Goal: Communication & Community: Answer question/provide support

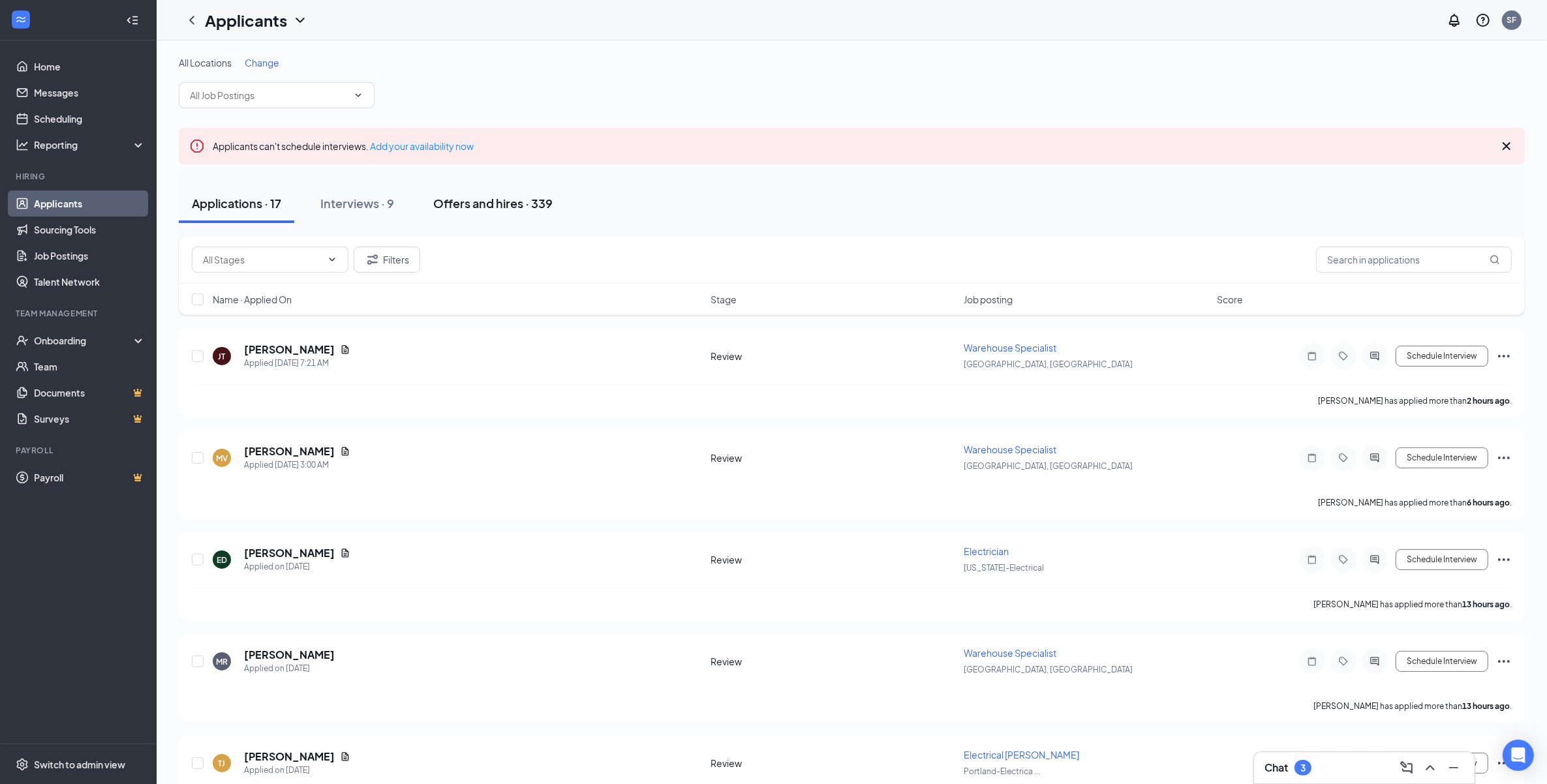
click at [543, 214] on button "Offers and hires · 339" at bounding box center [493, 203] width 145 height 39
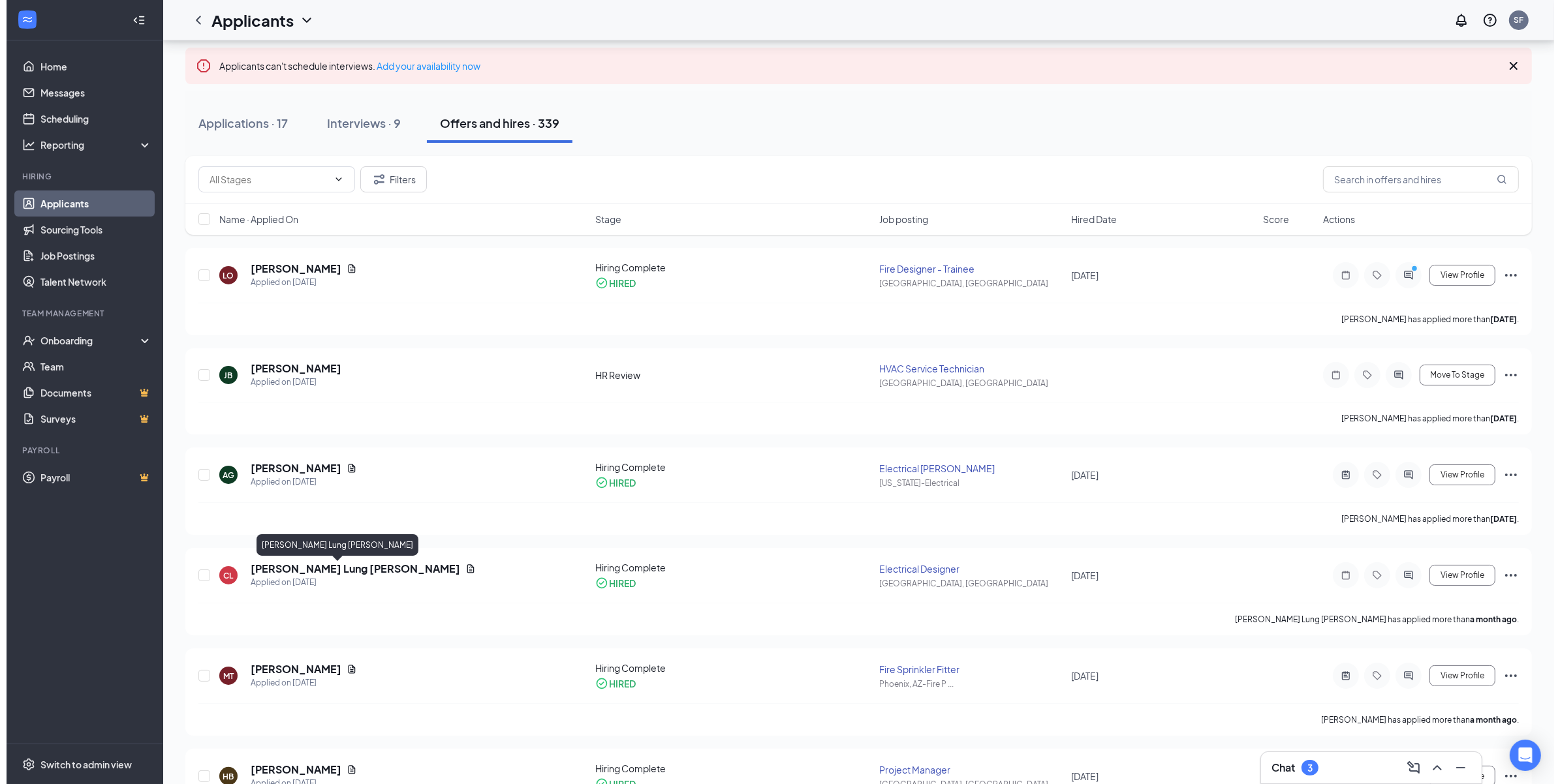
scroll to position [81, 0]
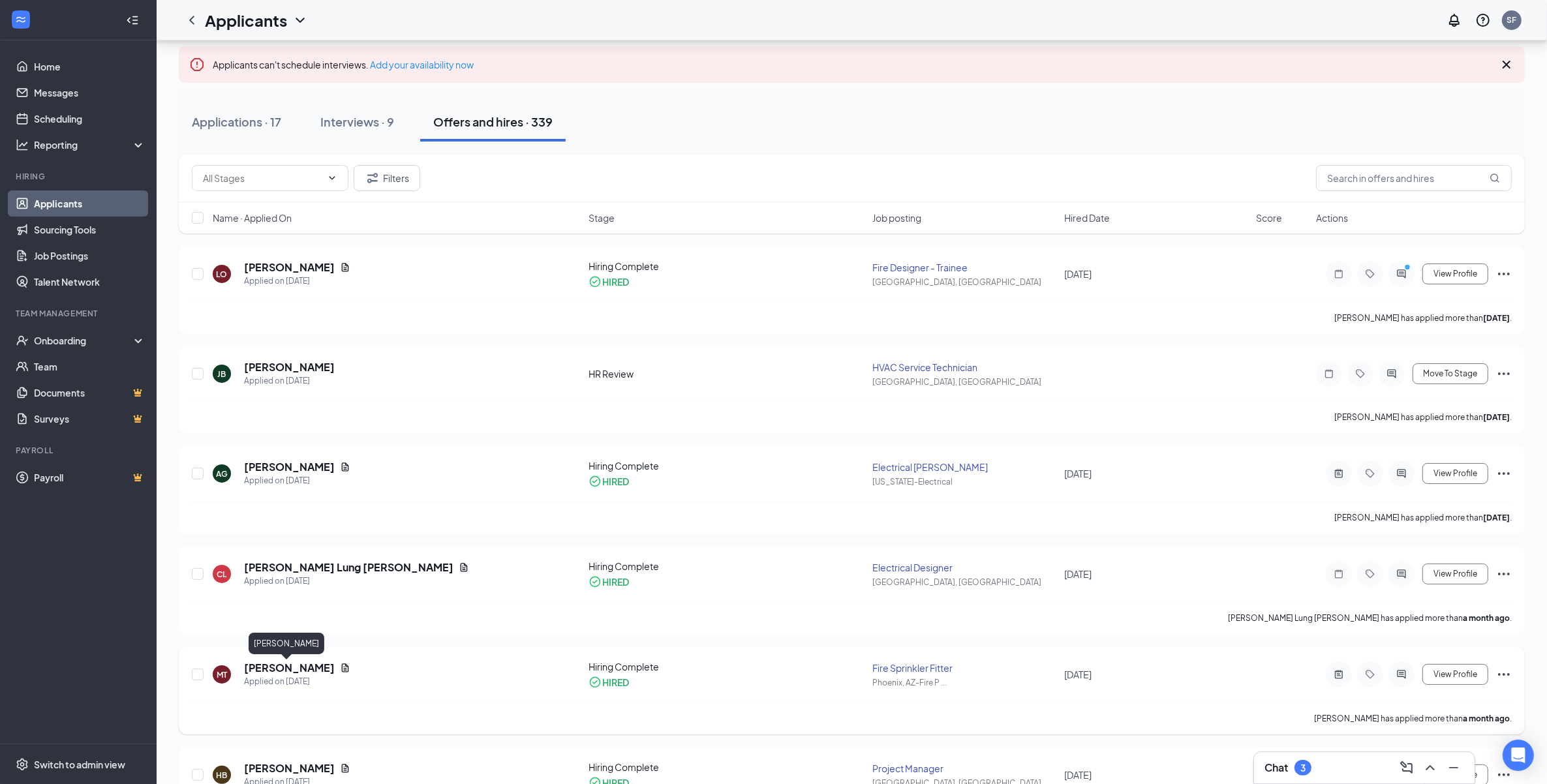
click at [276, 670] on h5 "[PERSON_NAME]" at bounding box center [289, 668] width 91 height 14
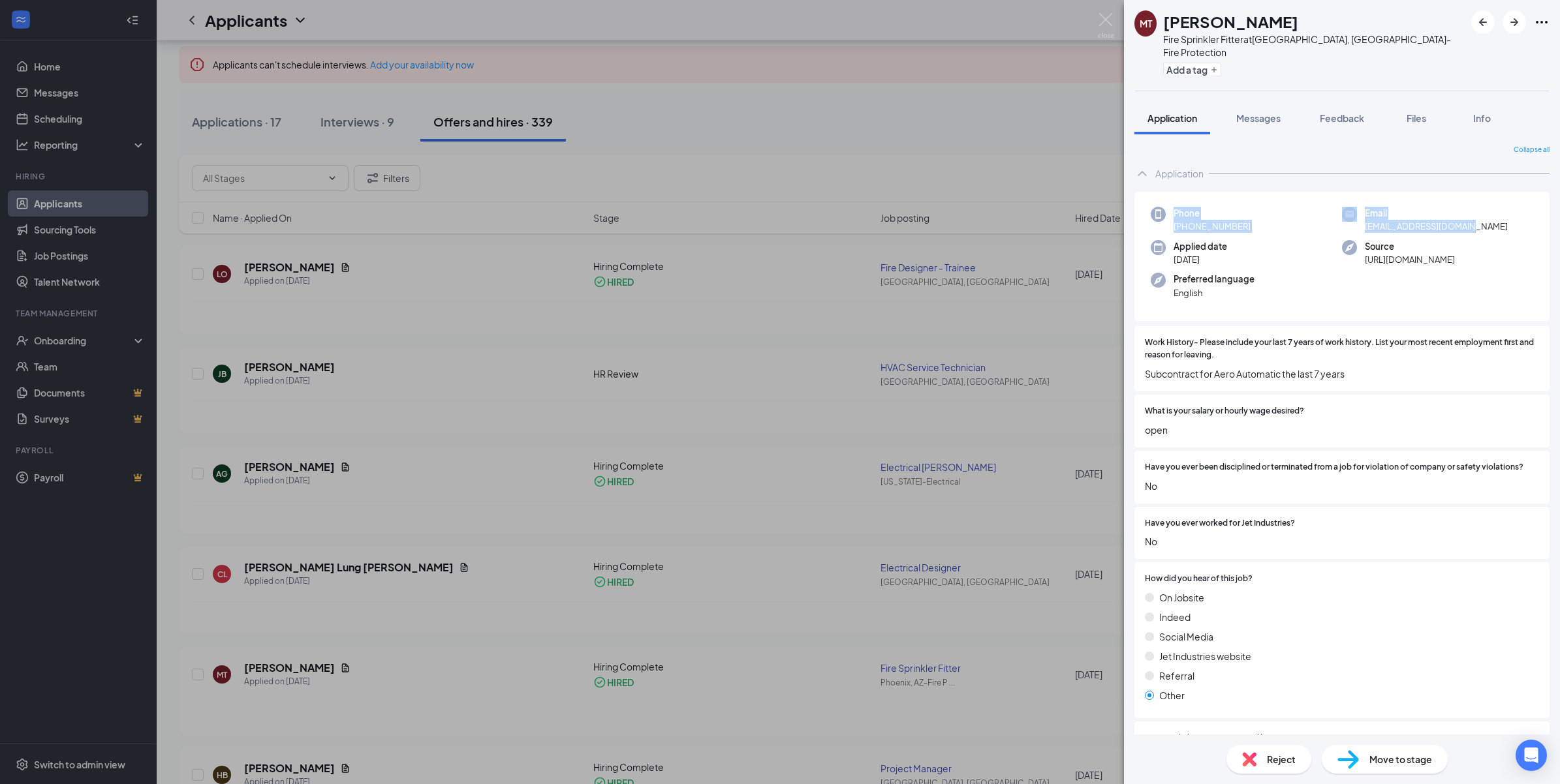
drag, startPoint x: 1176, startPoint y: 197, endPoint x: 1483, endPoint y: 214, distance: 307.5
click at [1483, 214] on div "Phone [PHONE_NUMBER] Email [EMAIL_ADDRESS][DOMAIN_NAME] Applied date [DATE] Sou…" at bounding box center [1341, 256] width 415 height 130
copy div "Phone [PHONE_NUMBER] Email [EMAIL_ADDRESS][DOMAIN_NAME]"
click at [1253, 112] on button "Messages" at bounding box center [1258, 118] width 70 height 32
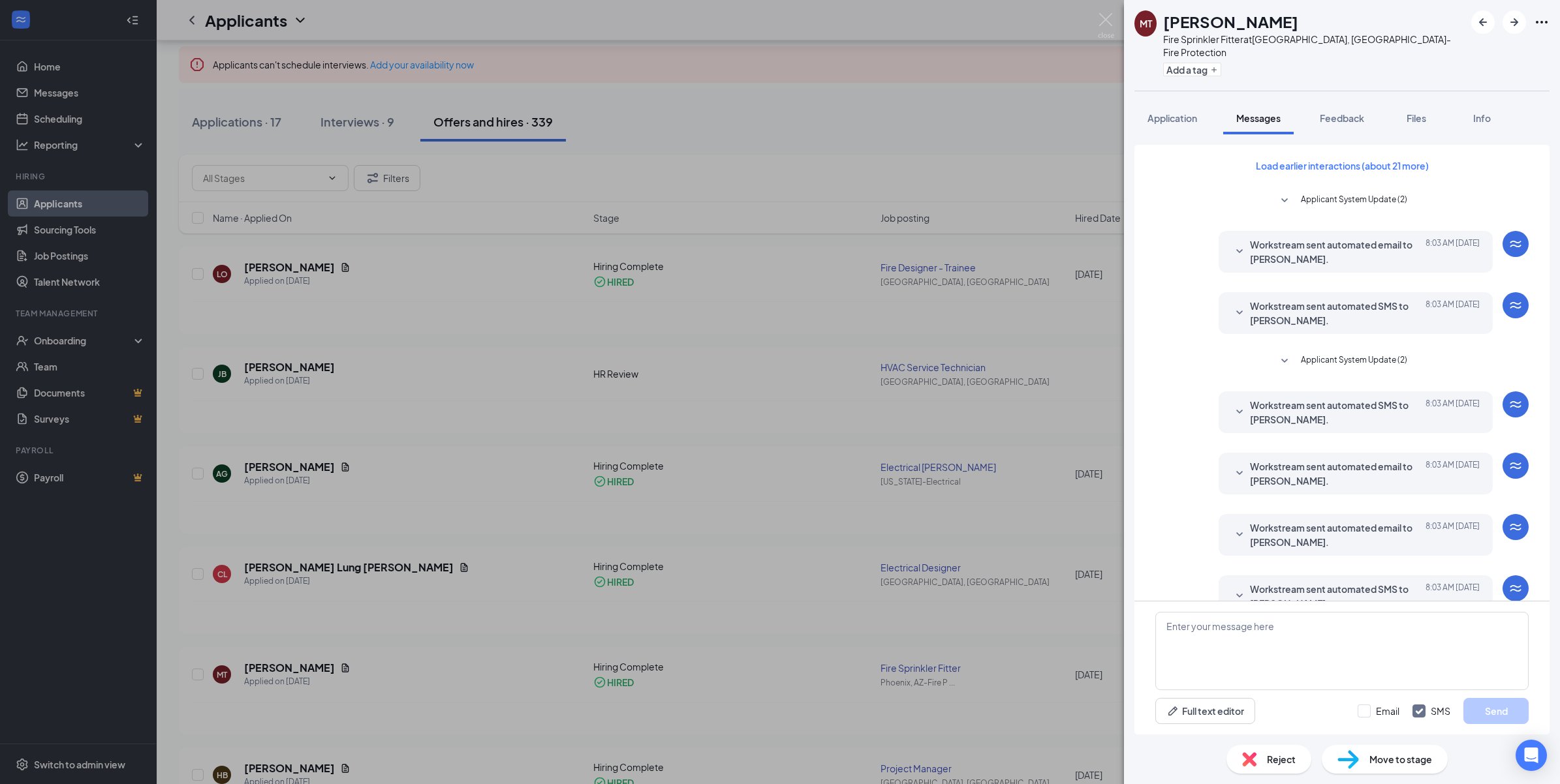
scroll to position [17, 0]
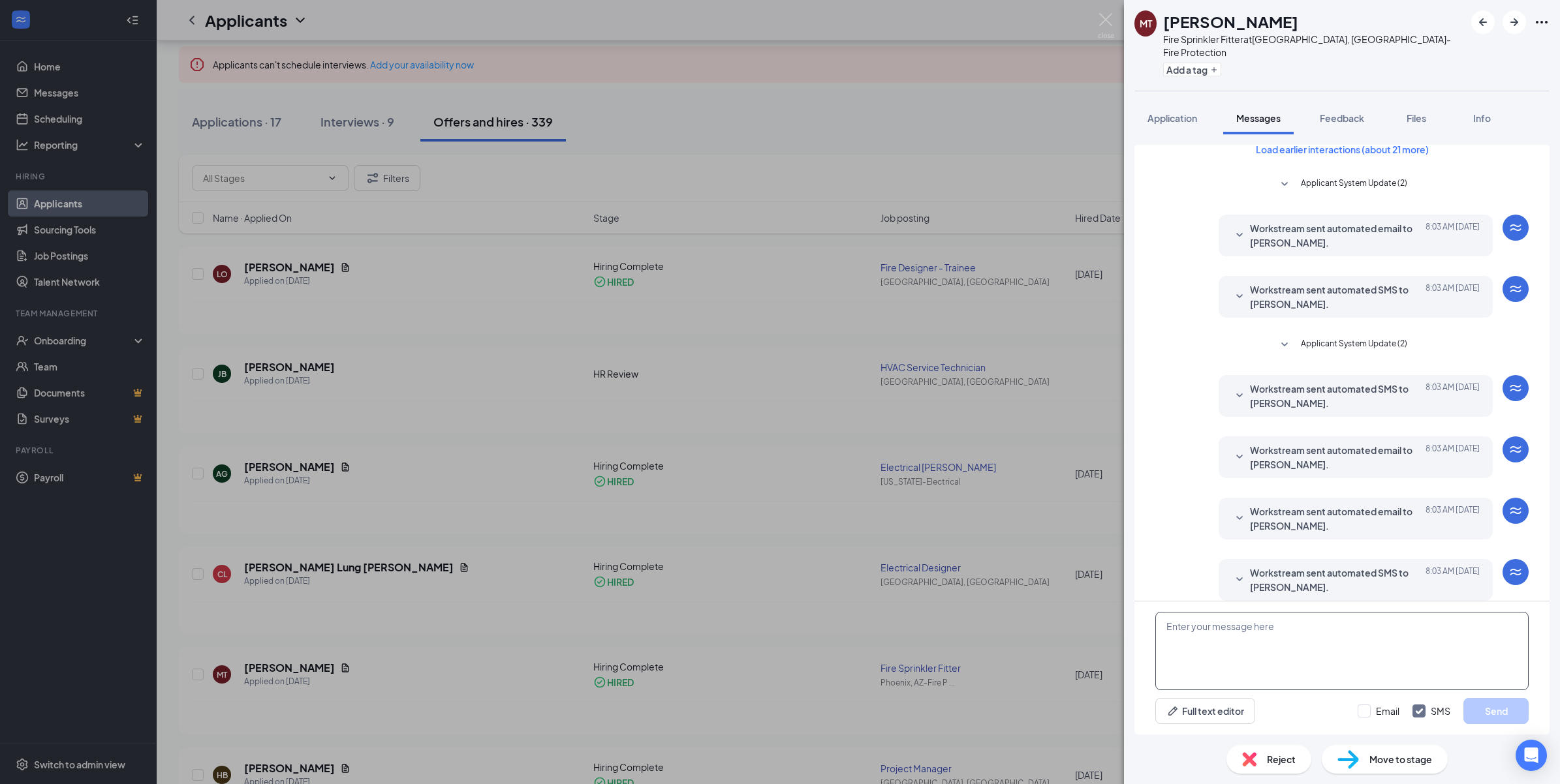
click at [1219, 634] on textarea at bounding box center [1342, 651] width 374 height 79
paste textarea "Good morning/afternoon, this is Jet Industries. This is the following that has …"
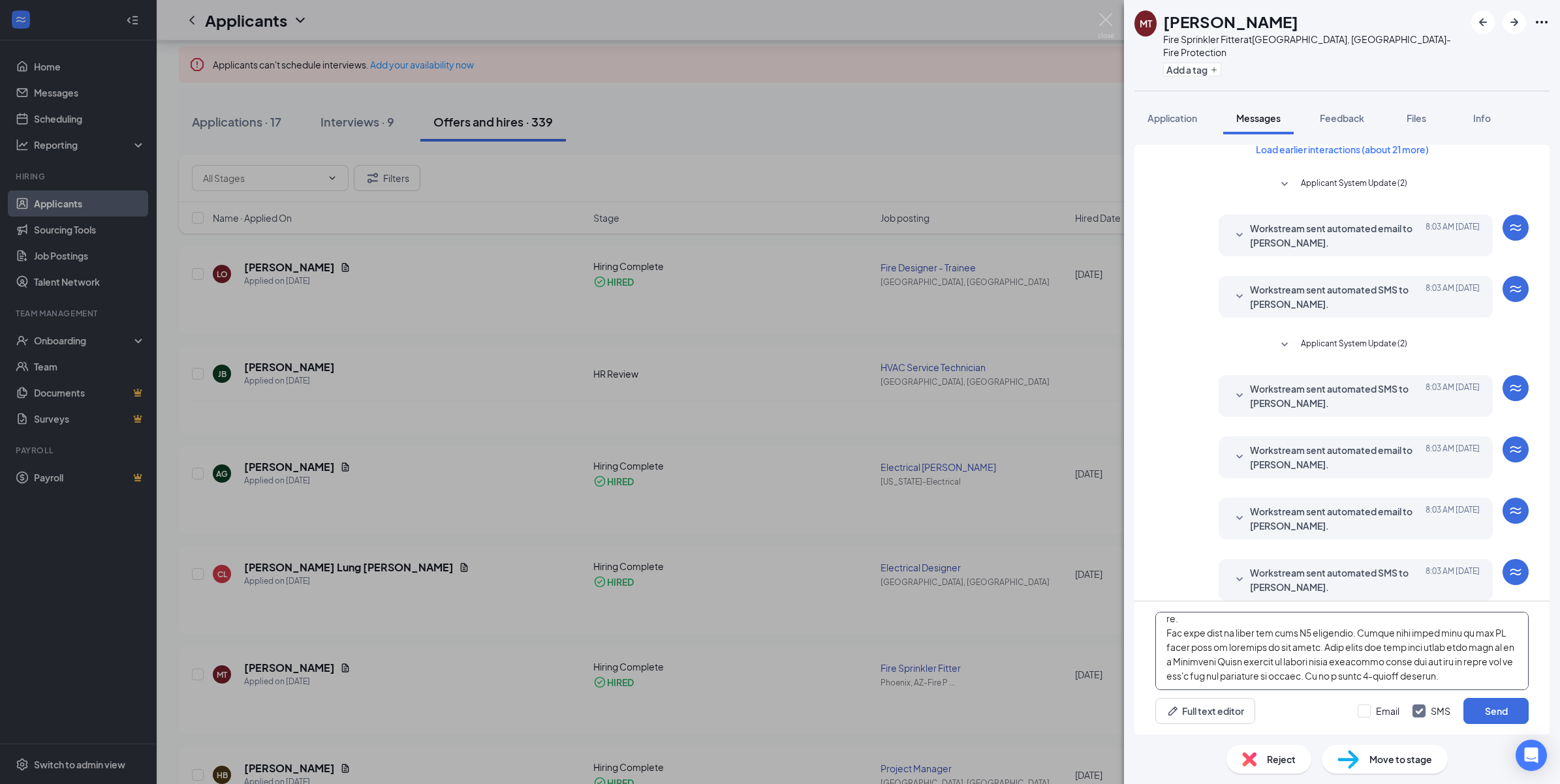
scroll to position [0, 0]
drag, startPoint x: 1277, startPoint y: 623, endPoint x: 1230, endPoint y: 630, distance: 47.5
click at [1230, 630] on textarea at bounding box center [1342, 651] width 374 height 79
click at [1386, 643] on textarea at bounding box center [1342, 651] width 374 height 79
click at [1470, 670] on textarea at bounding box center [1342, 651] width 374 height 79
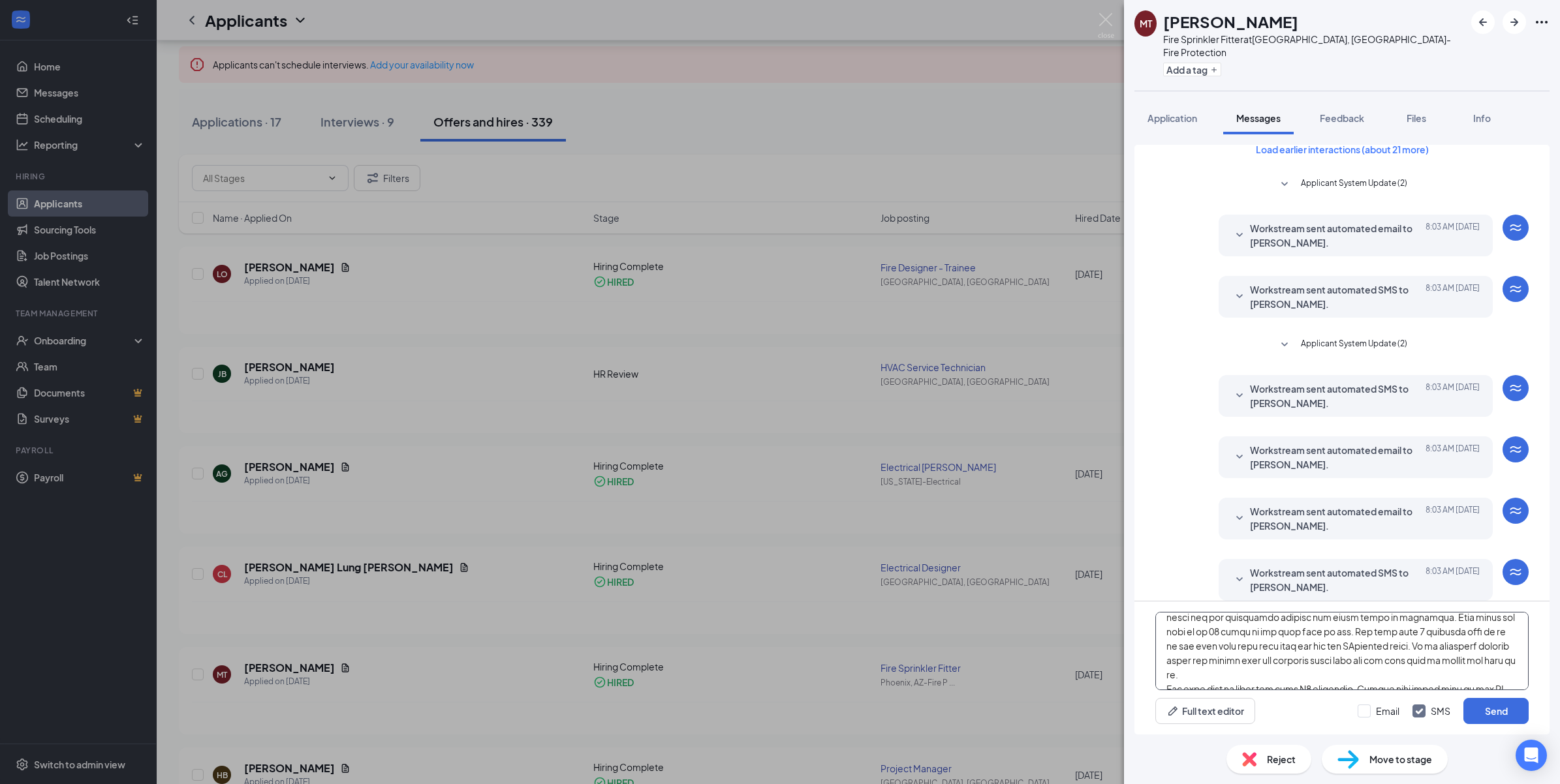
scroll to position [163, 0]
click at [1411, 630] on textarea at bounding box center [1342, 651] width 374 height 79
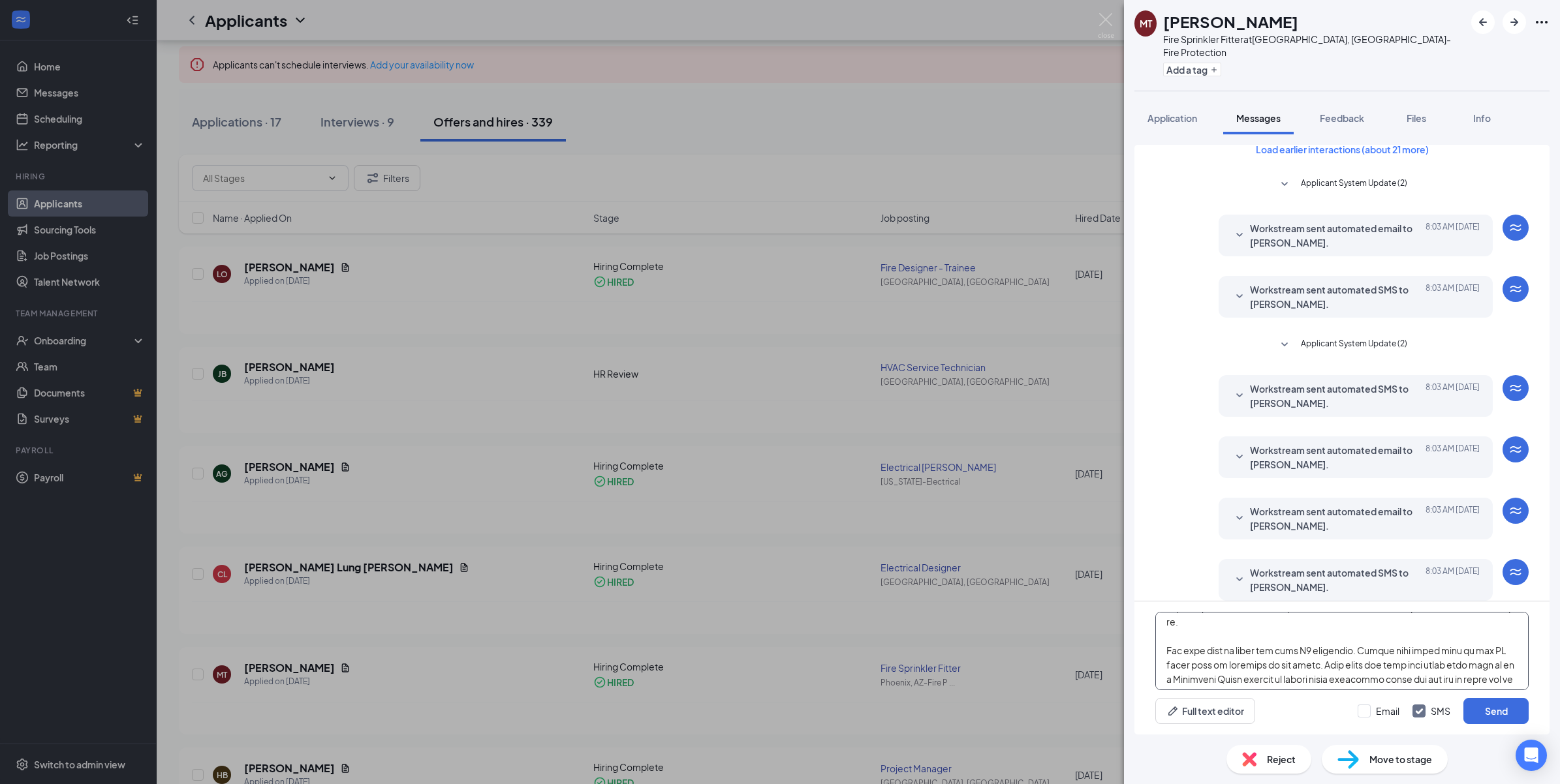
scroll to position [209, 0]
type textarea "Good morning, this is Jet Industries. This is the following that has been sent …"
click at [1502, 710] on button "Send" at bounding box center [1495, 711] width 65 height 26
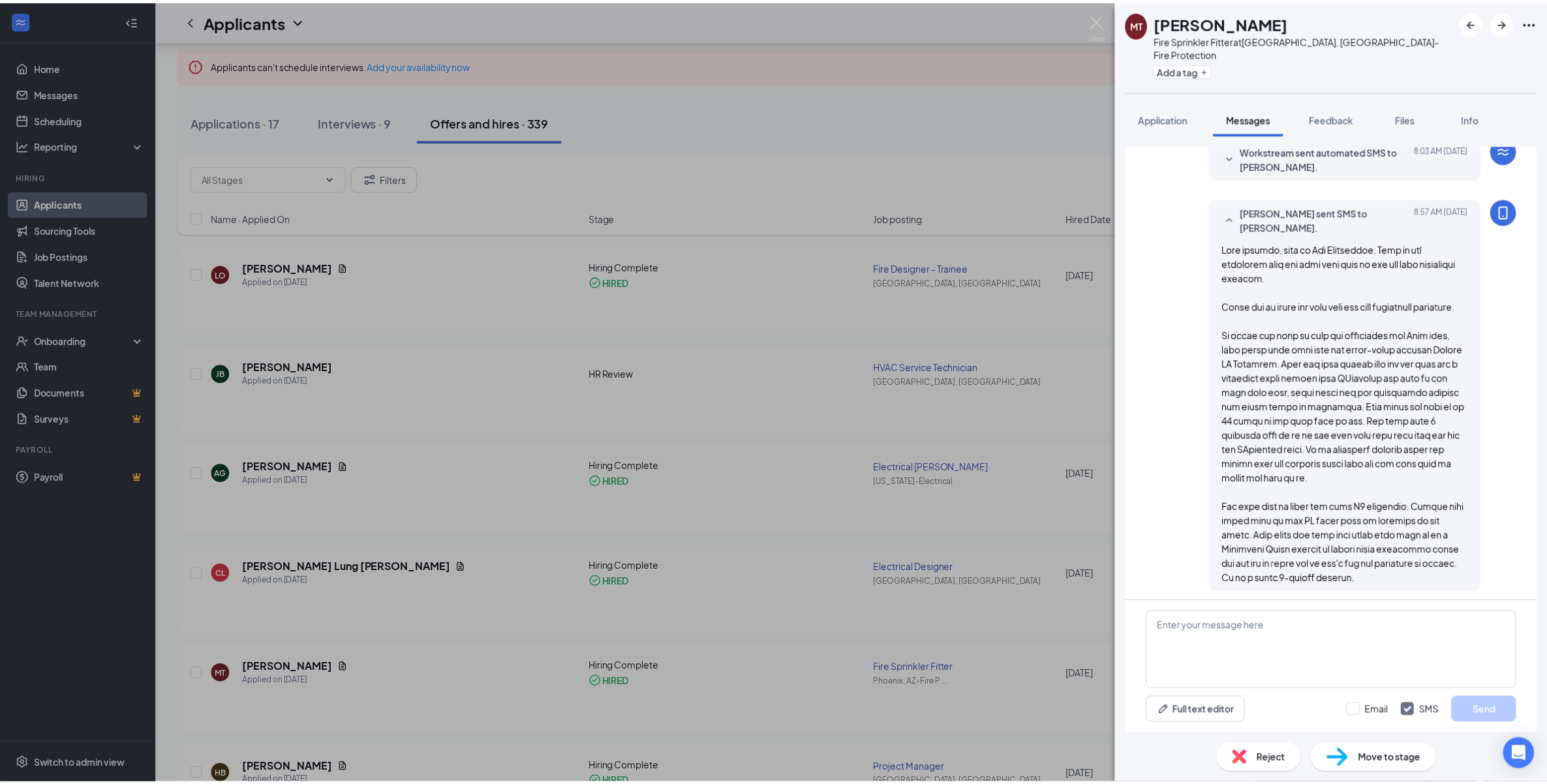
scroll to position [444, 0]
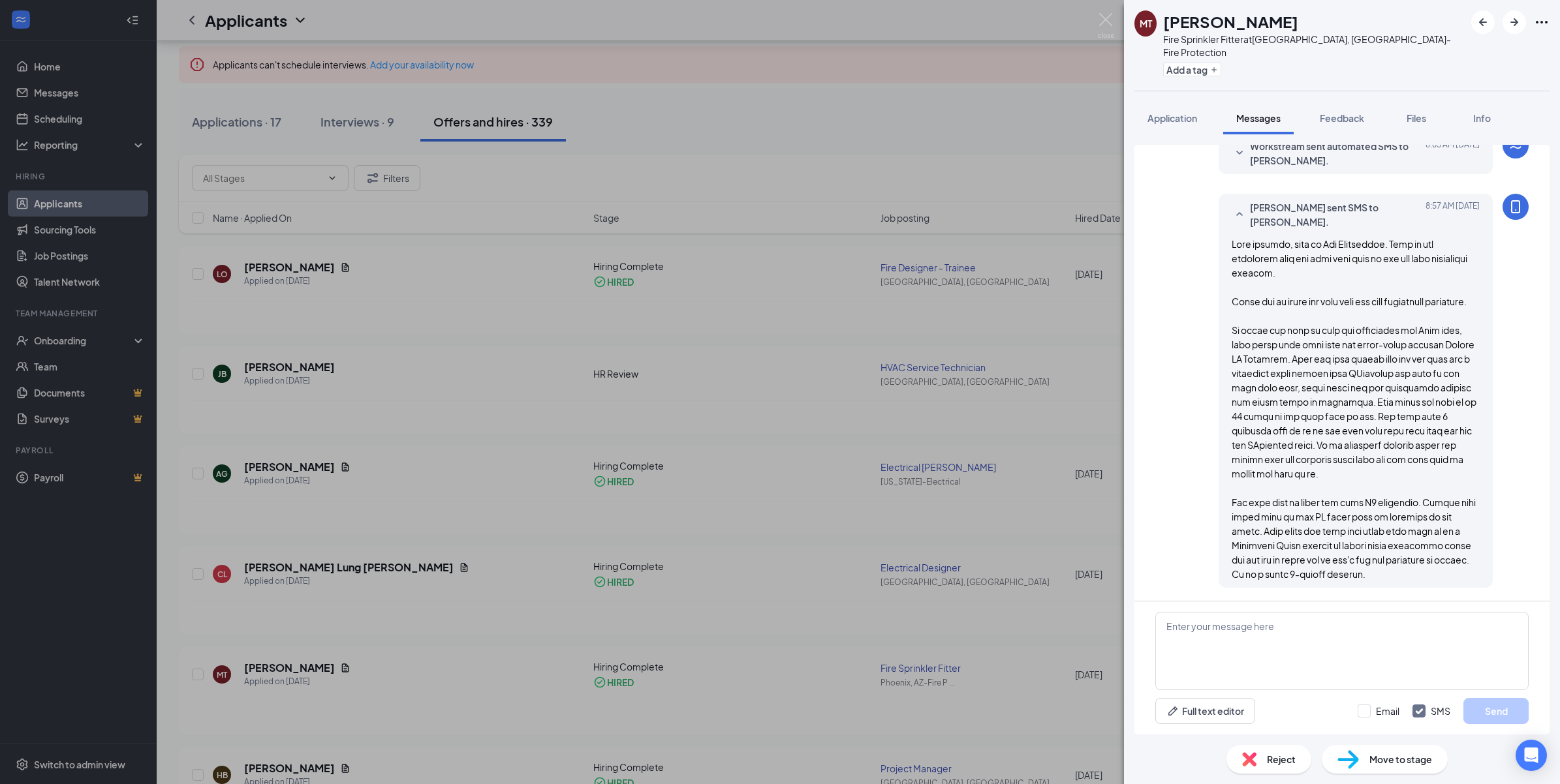
click at [1118, 26] on div "MT [PERSON_NAME] Fire Sprinkler Fitter at [GEOGRAPHIC_DATA], [GEOGRAPHIC_DATA]-…" at bounding box center [780, 392] width 1560 height 784
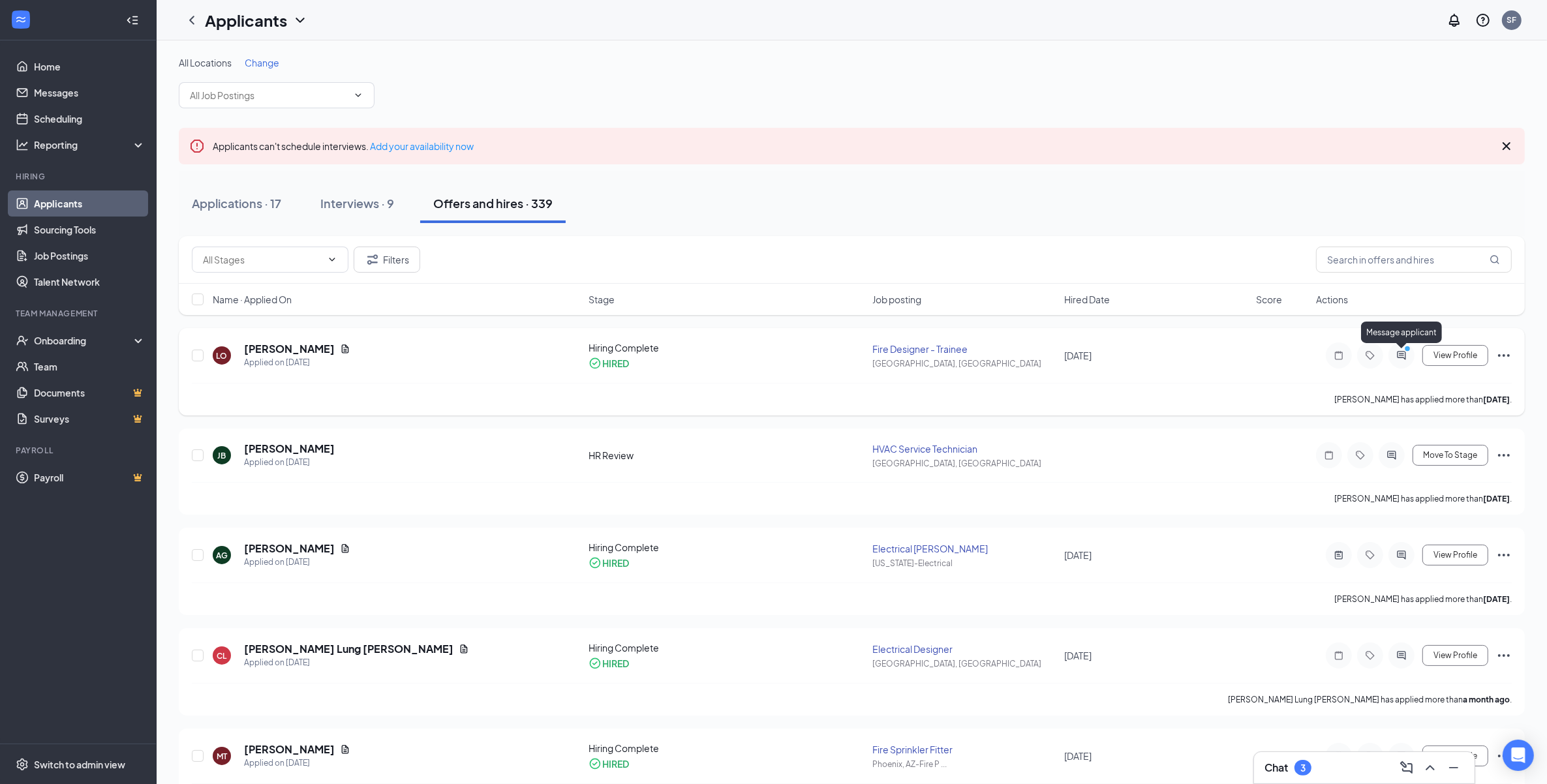
click at [1397, 360] on icon "ActiveChat" at bounding box center [1401, 355] width 16 height 10
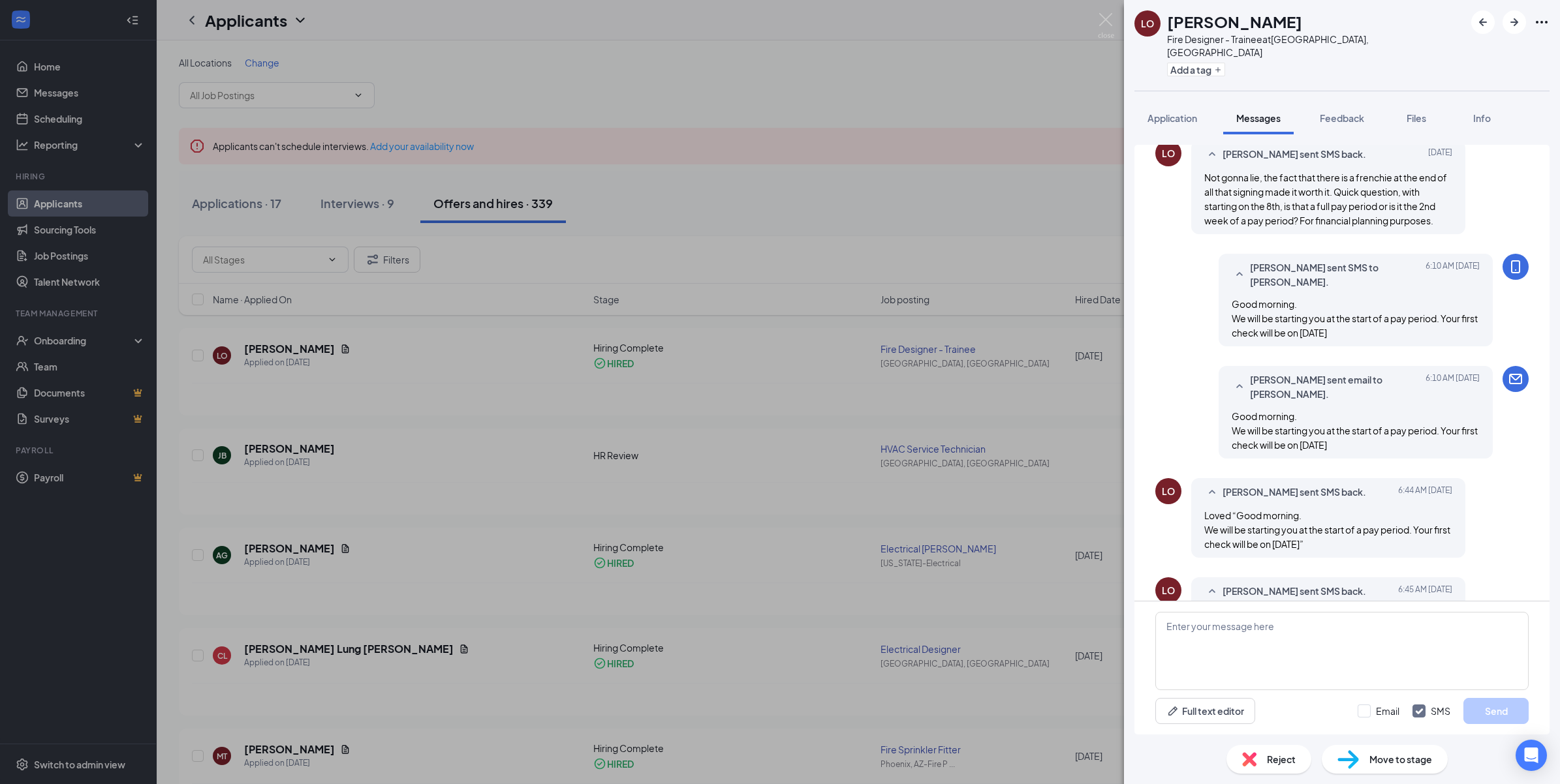
scroll to position [642, 0]
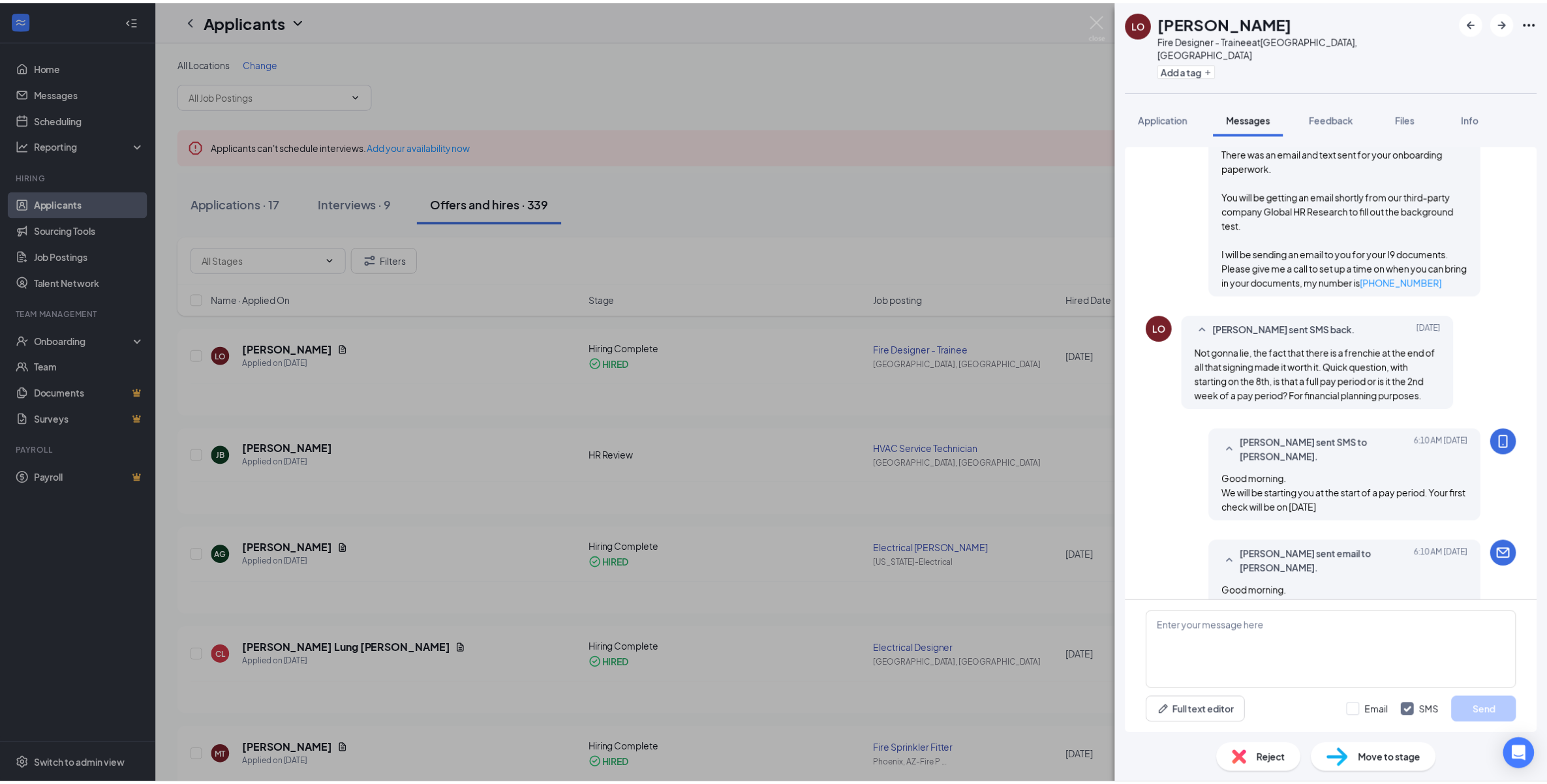
scroll to position [479, 0]
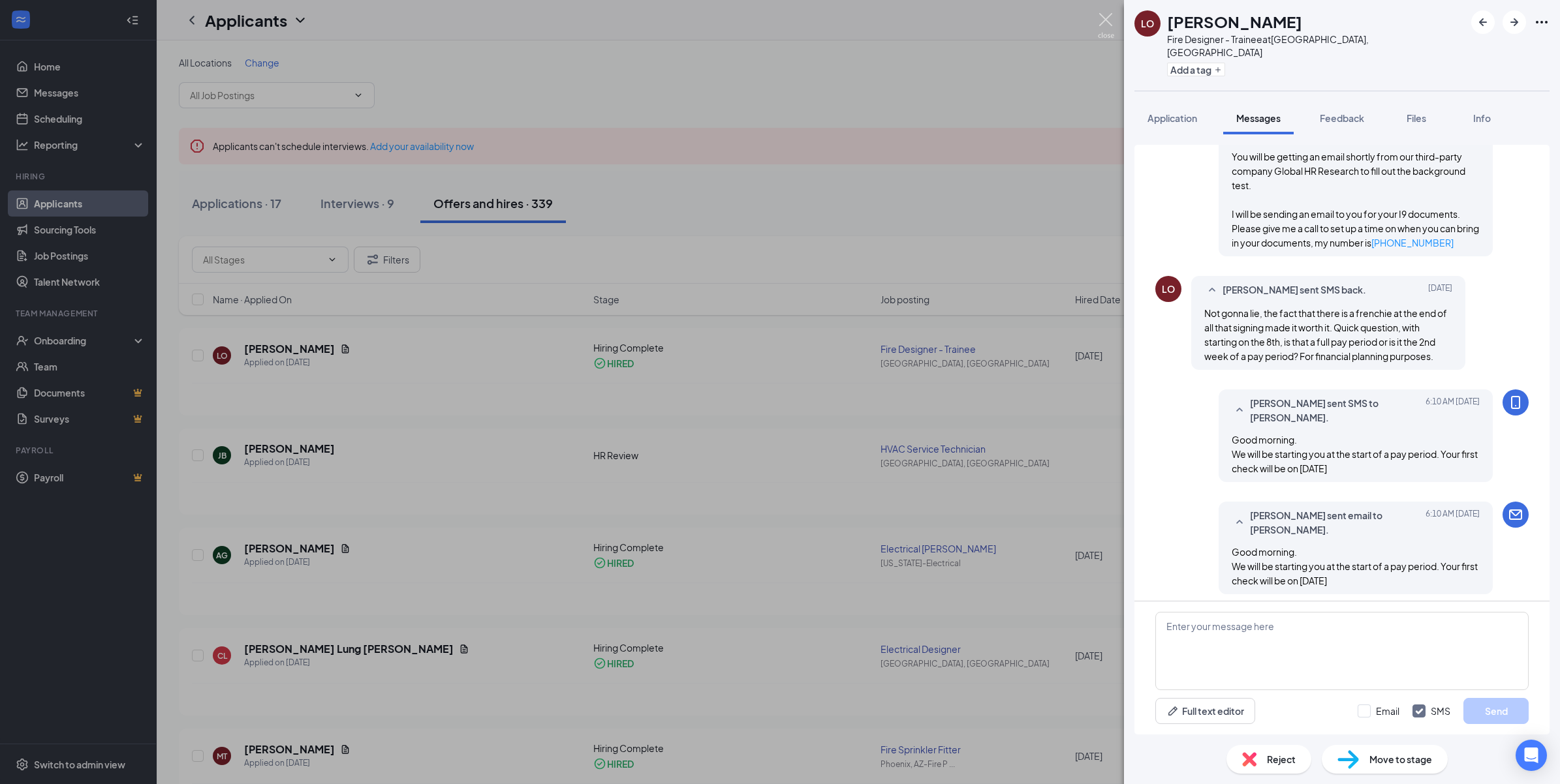
click at [1104, 19] on img at bounding box center [1106, 25] width 17 height 25
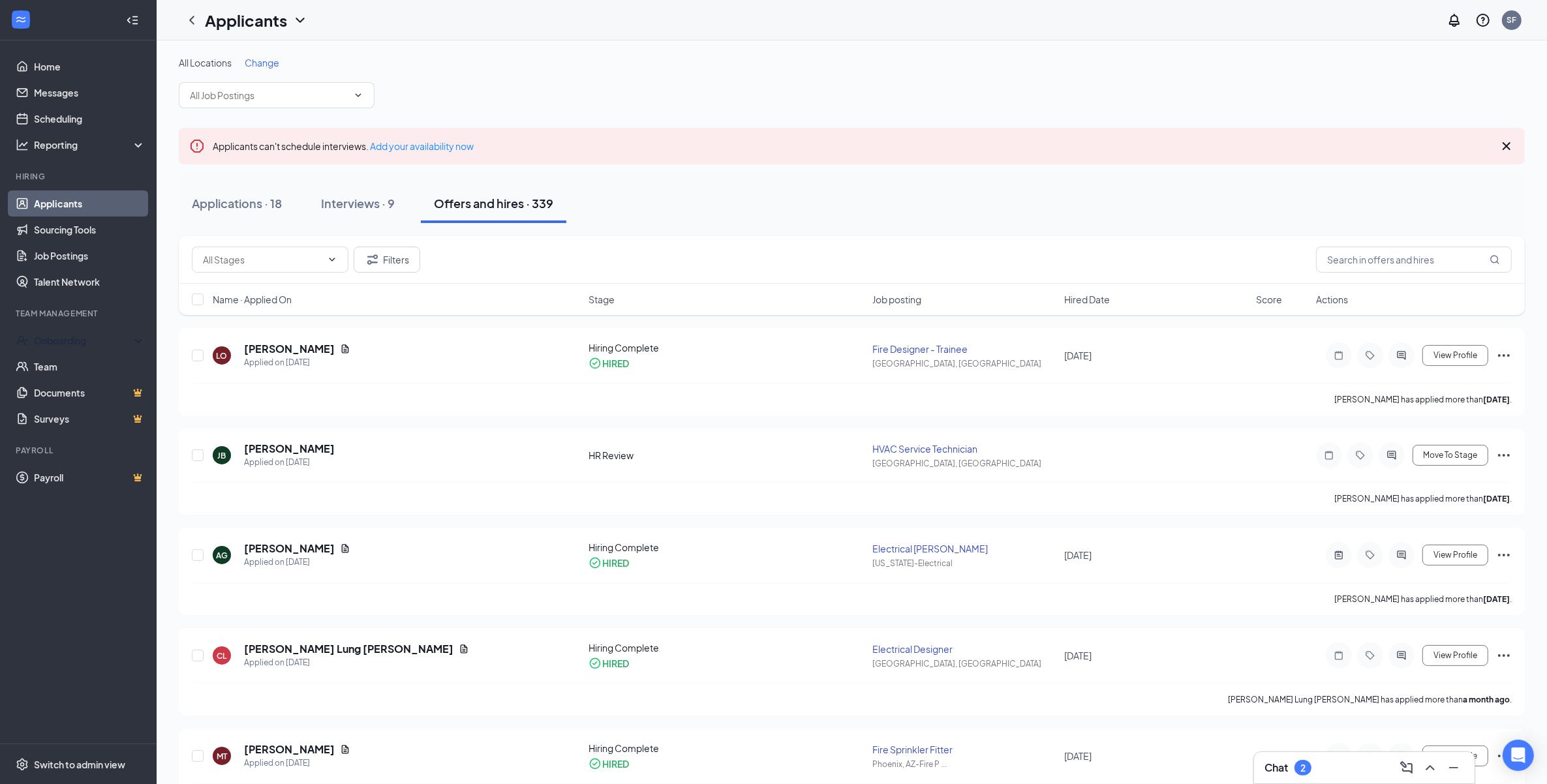
click at [105, 371] on link "Team" at bounding box center [90, 367] width 112 height 26
